Goal: Task Accomplishment & Management: Use online tool/utility

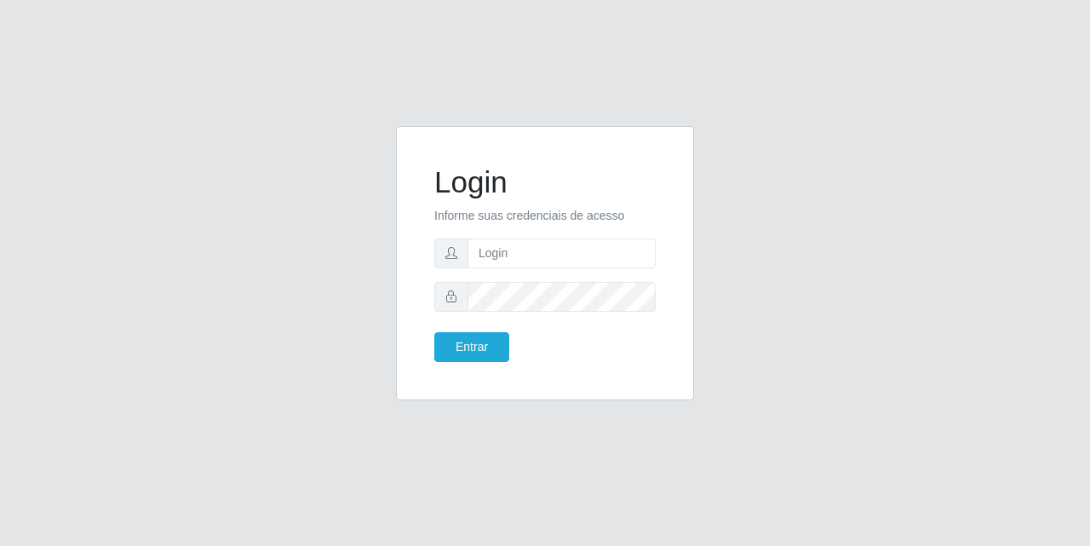
click at [491, 274] on form "Login Informe suas credenciais de acesso Entrar" at bounding box center [544, 263] width 221 height 198
click at [476, 252] on input "text" at bounding box center [562, 254] width 188 height 30
type input "[EMAIL_ADDRESS][DOMAIN_NAME]"
click at [491, 355] on button "Entrar" at bounding box center [471, 347] width 75 height 30
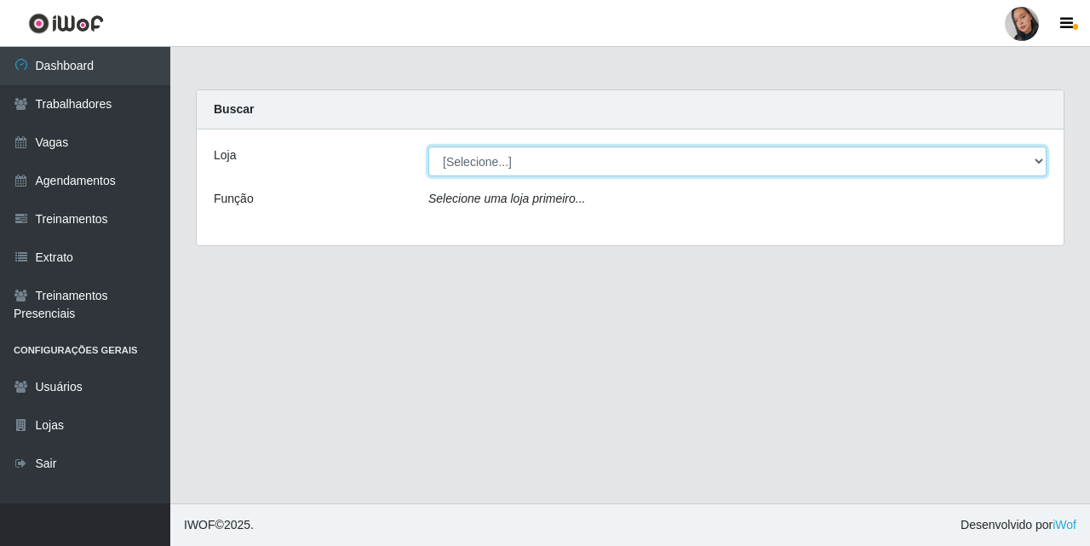
click at [739, 174] on select "[Selecione...] Supermercado [GEOGRAPHIC_DATA]" at bounding box center [737, 162] width 618 height 30
select select "165"
click at [428, 147] on select "[Selecione...] Supermercado [GEOGRAPHIC_DATA]" at bounding box center [737, 162] width 618 height 30
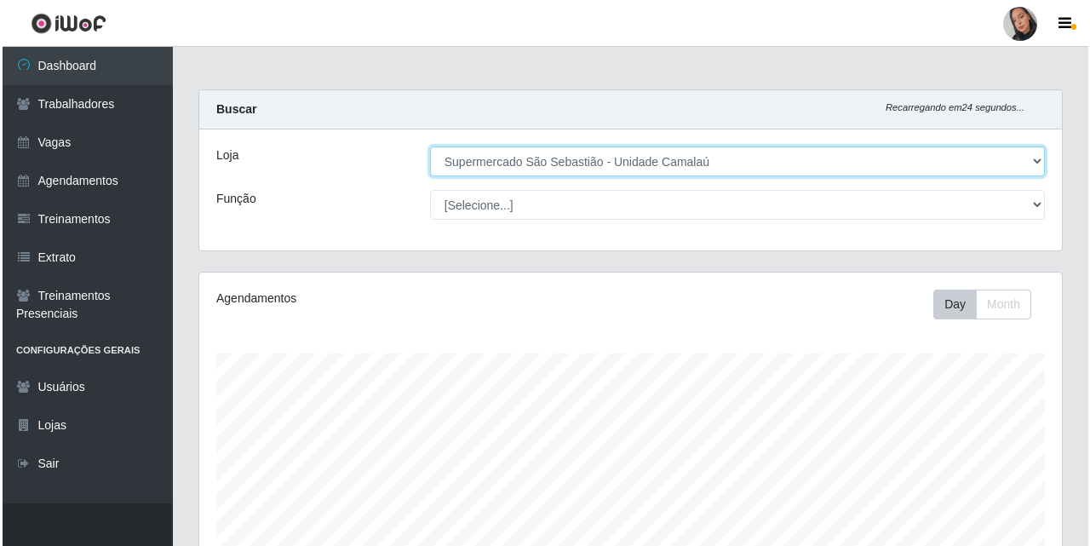
scroll to position [371, 0]
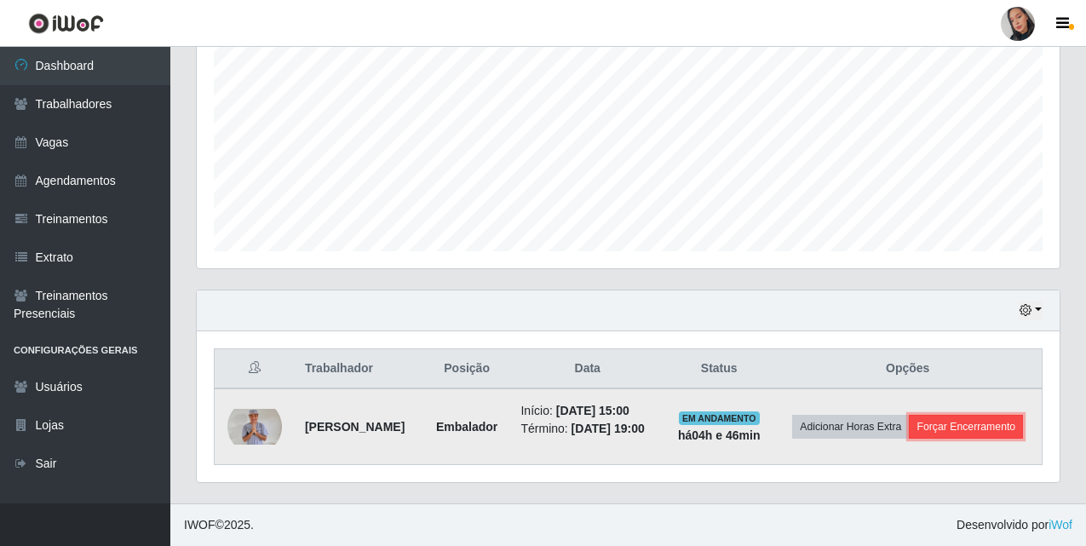
click at [909, 439] on button "Forçar Encerramento" at bounding box center [966, 427] width 114 height 24
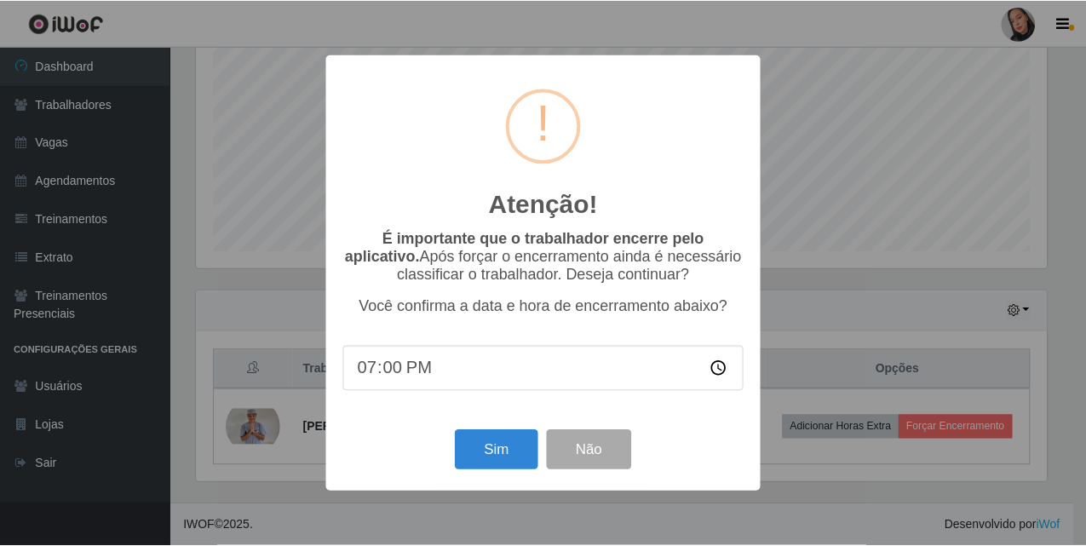
scroll to position [353, 854]
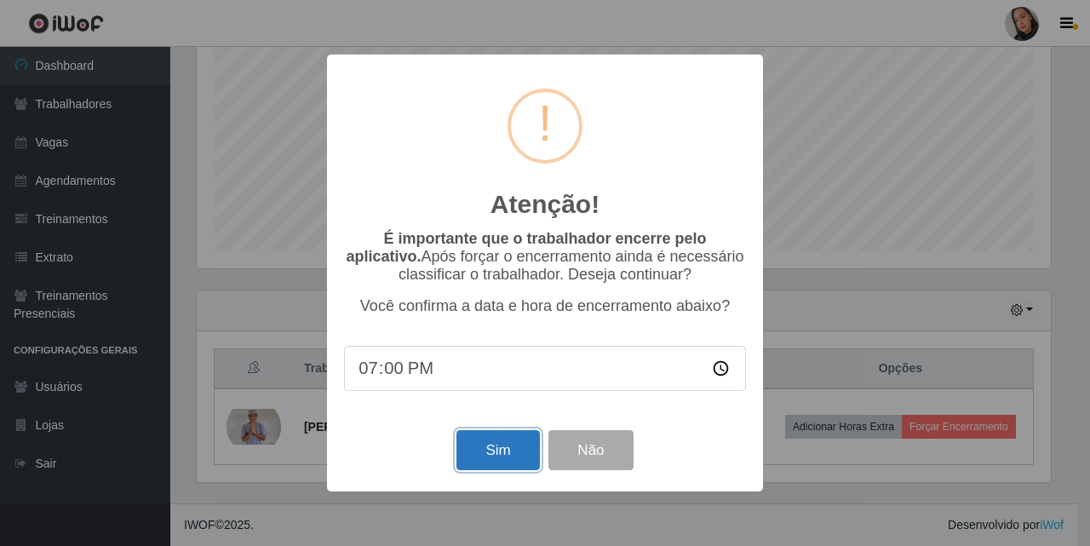
click at [490, 451] on button "Sim" at bounding box center [498, 450] width 83 height 40
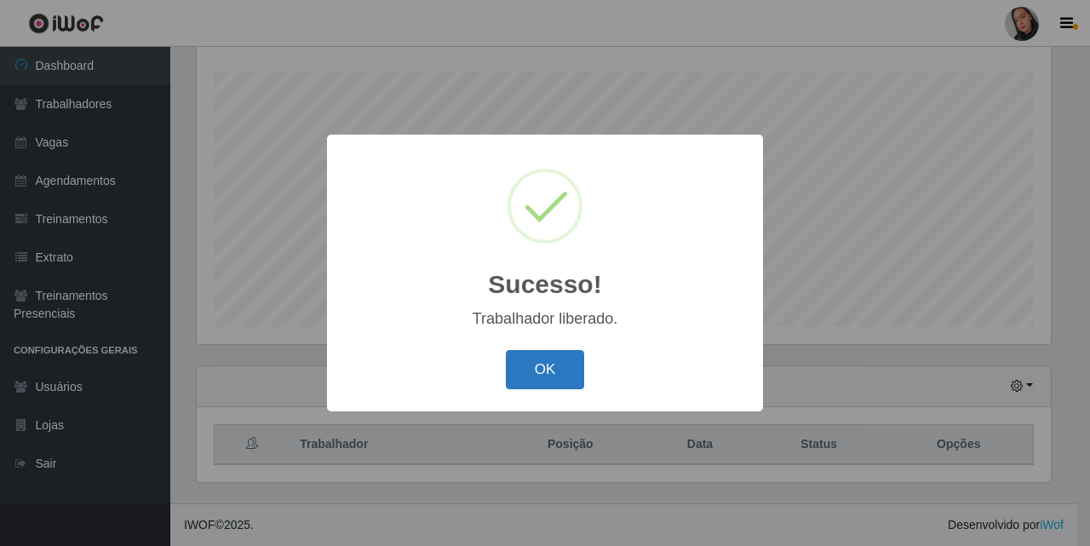
click at [540, 379] on button "OK" at bounding box center [545, 370] width 79 height 40
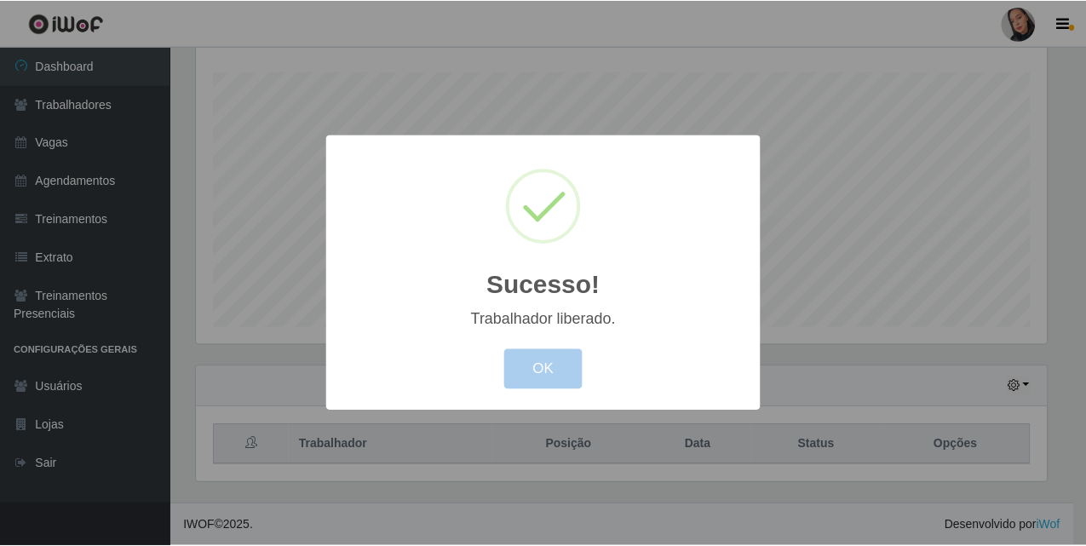
scroll to position [353, 863]
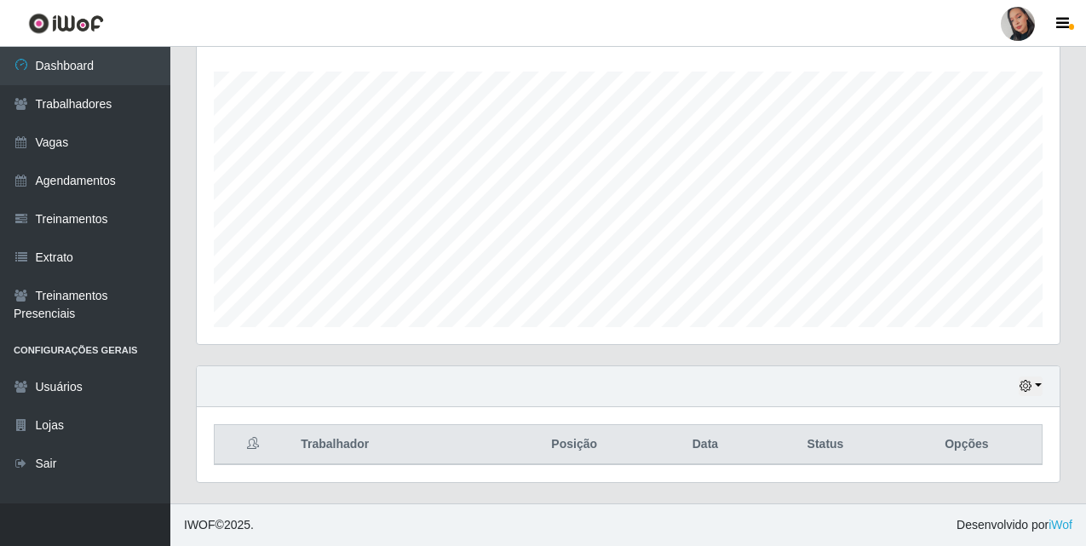
click at [1022, 4] on li "Perfil Alterar Senha Sair" at bounding box center [1017, 24] width 51 height 43
click at [1013, 26] on div at bounding box center [1018, 24] width 34 height 34
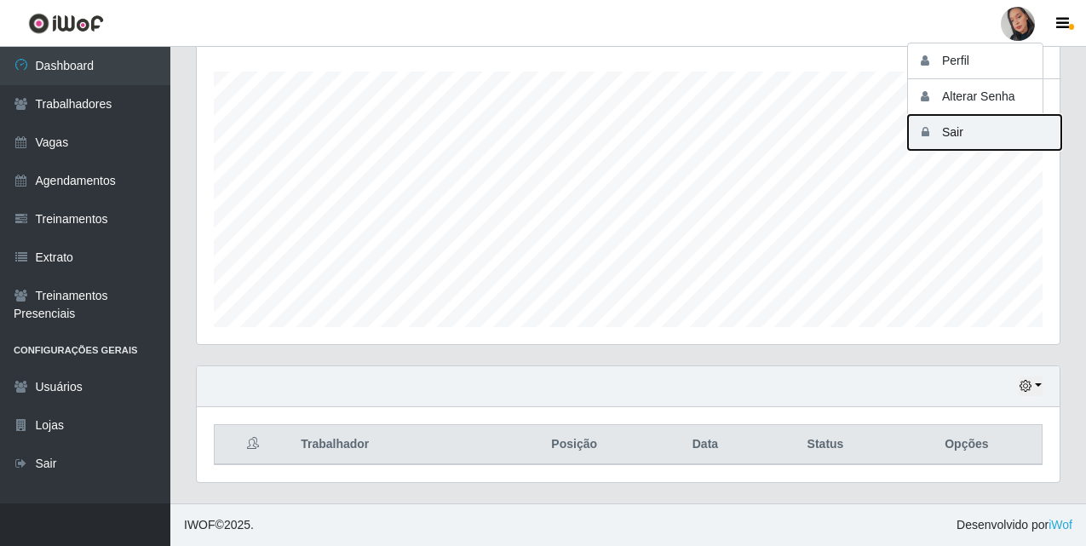
click at [980, 134] on button "Sair" at bounding box center [984, 132] width 153 height 35
